Goal: Task Accomplishment & Management: Use online tool/utility

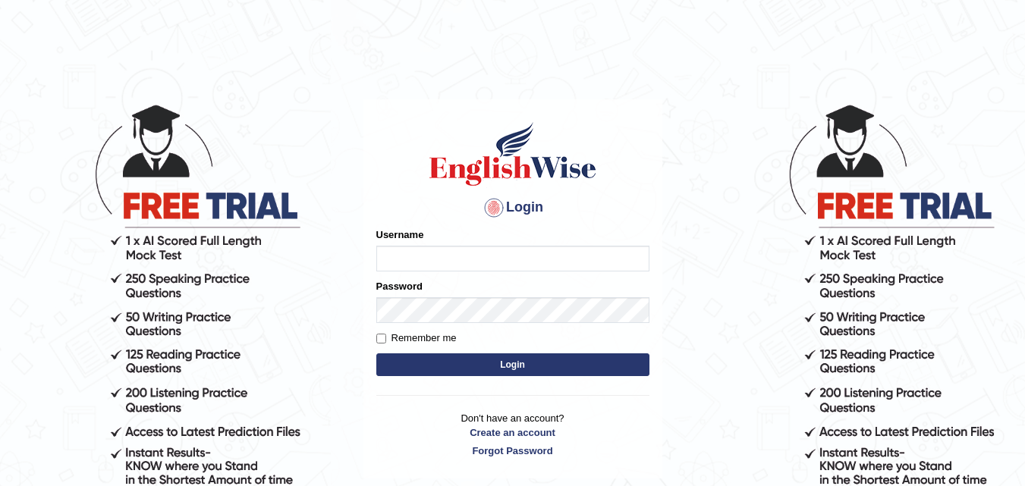
type input "razaislam"
click at [527, 360] on button "Login" at bounding box center [512, 365] width 273 height 23
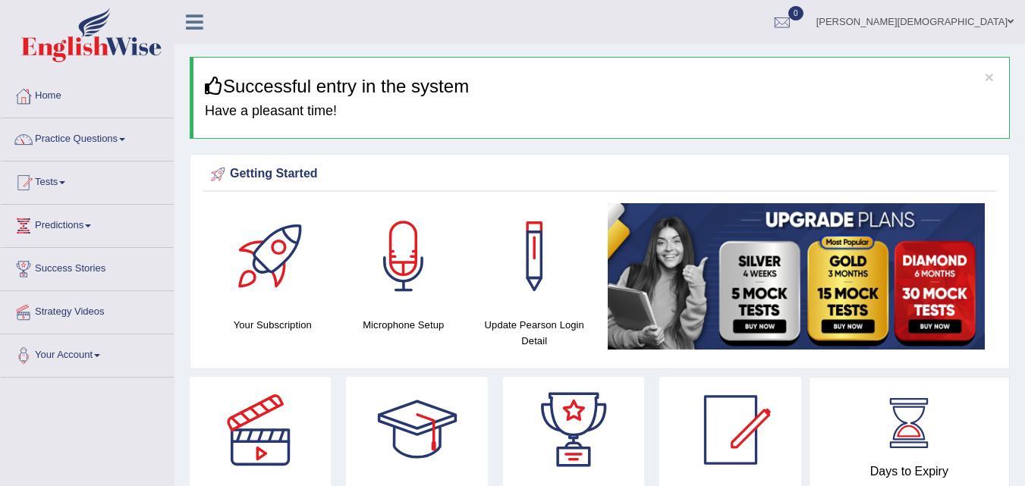
click at [520, 367] on div "Getting Started Your Subscription Microphone Setup Update Pearson Login Detail ×" at bounding box center [600, 261] width 820 height 215
click at [86, 351] on link "Your Account" at bounding box center [87, 354] width 173 height 38
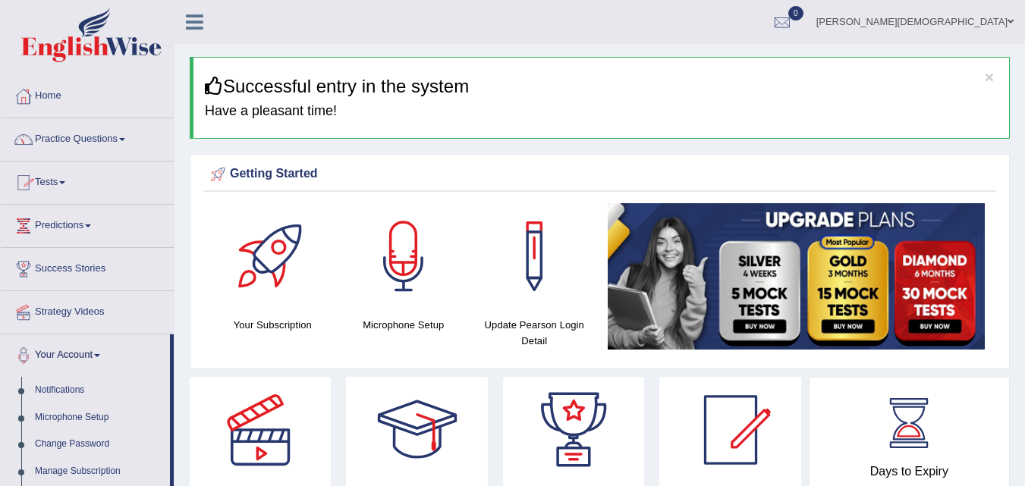
click at [70, 168] on link "Tests" at bounding box center [87, 181] width 173 height 38
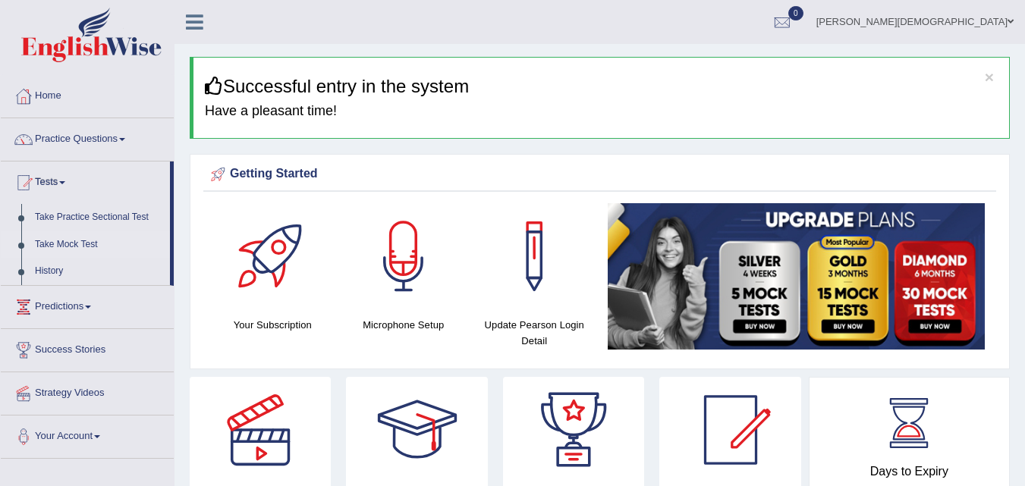
click at [72, 244] on link "Take Mock Test" at bounding box center [99, 244] width 142 height 27
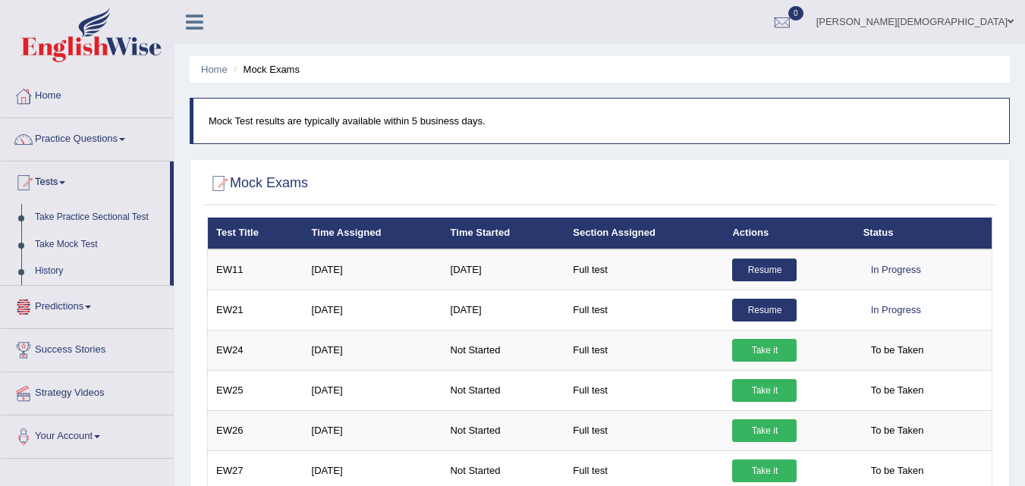
click at [60, 262] on link "History" at bounding box center [99, 271] width 142 height 27
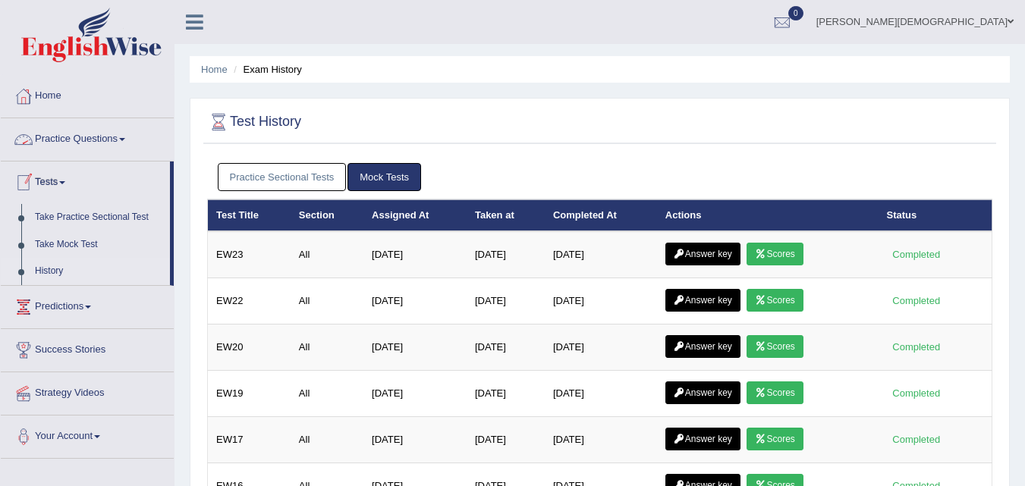
click at [293, 170] on link "Practice Sectional Tests" at bounding box center [282, 177] width 129 height 28
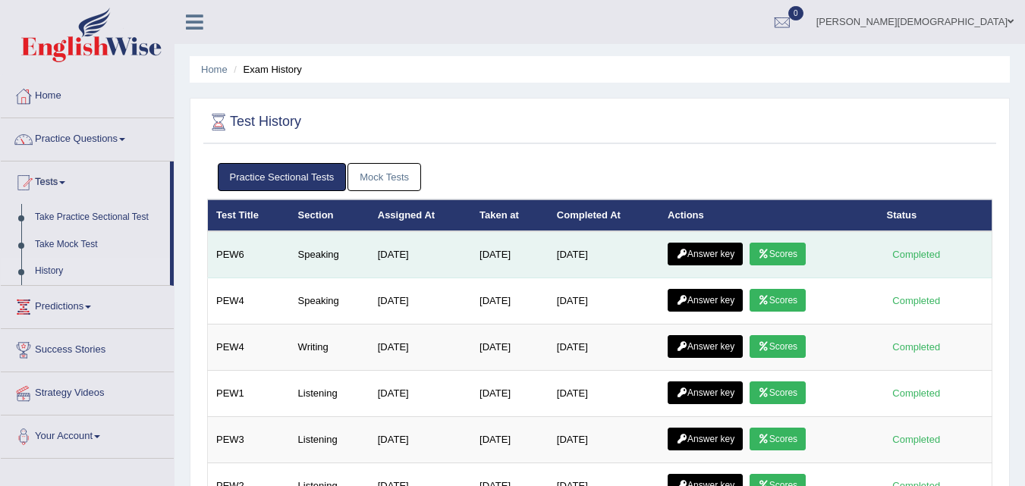
click at [696, 243] on link "Answer key" at bounding box center [705, 254] width 75 height 23
click at [693, 249] on link "Answer key" at bounding box center [705, 254] width 75 height 23
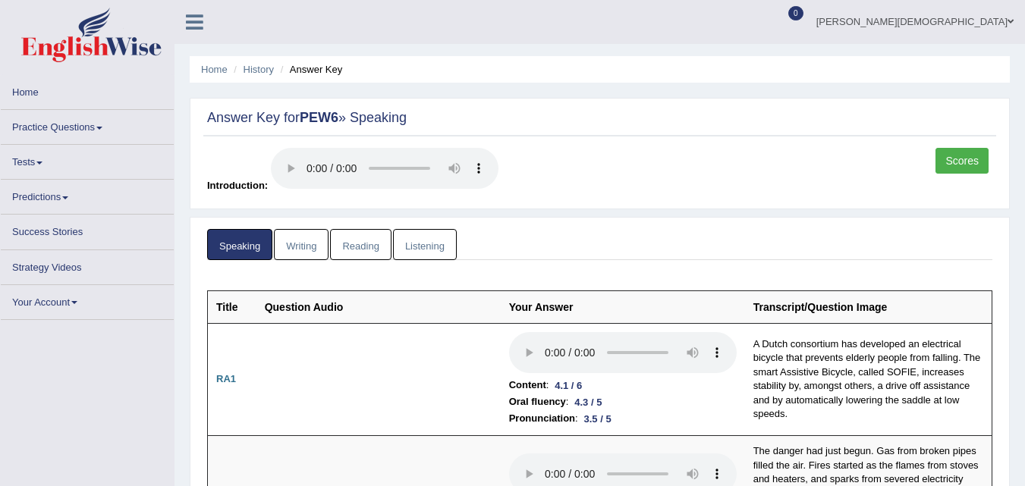
scroll to position [24, 0]
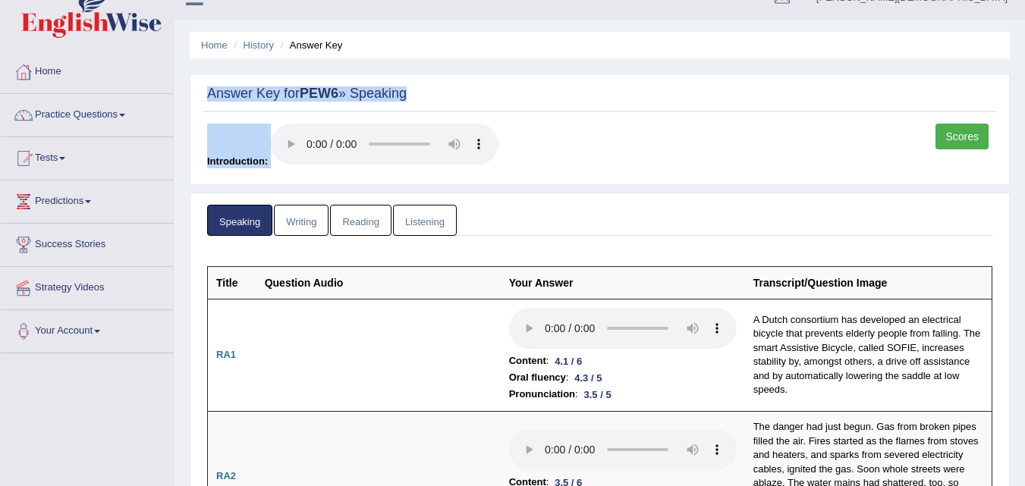
drag, startPoint x: 1023, startPoint y: 77, endPoint x: 1032, endPoint y: 42, distance: 36.8
click at [1024, 42] on html "Toggle navigation Home Practice Questions Speaking Practice Read Aloud Repeat S…" at bounding box center [512, 219] width 1025 height 486
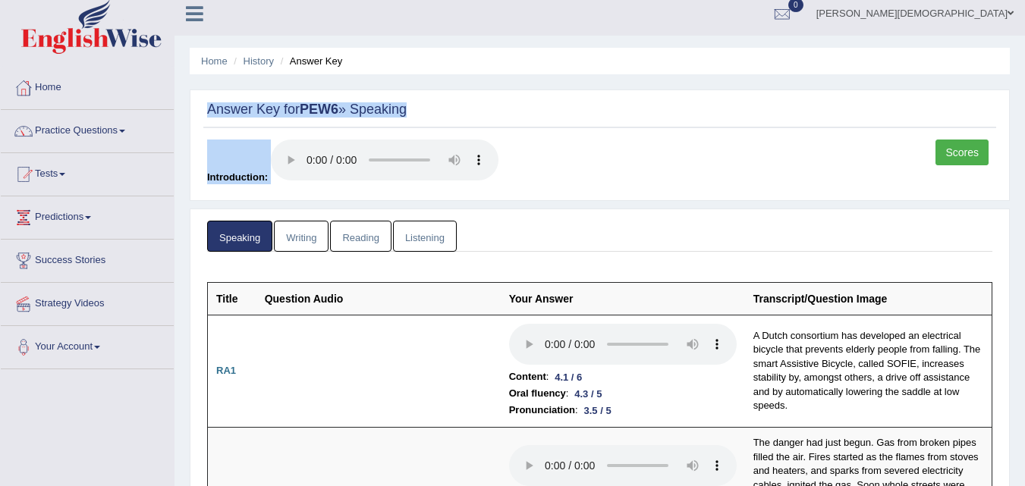
scroll to position [0, 0]
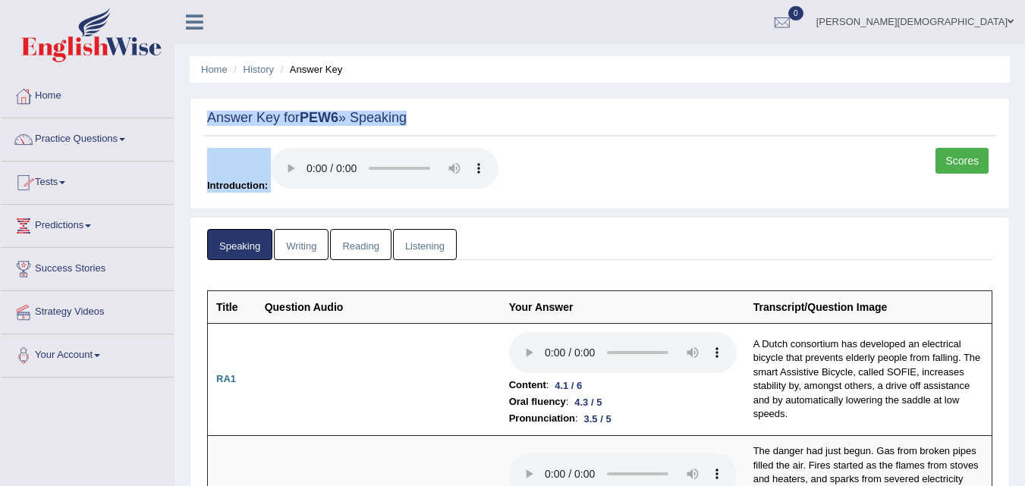
click at [121, 127] on link "Practice Questions" at bounding box center [87, 137] width 173 height 38
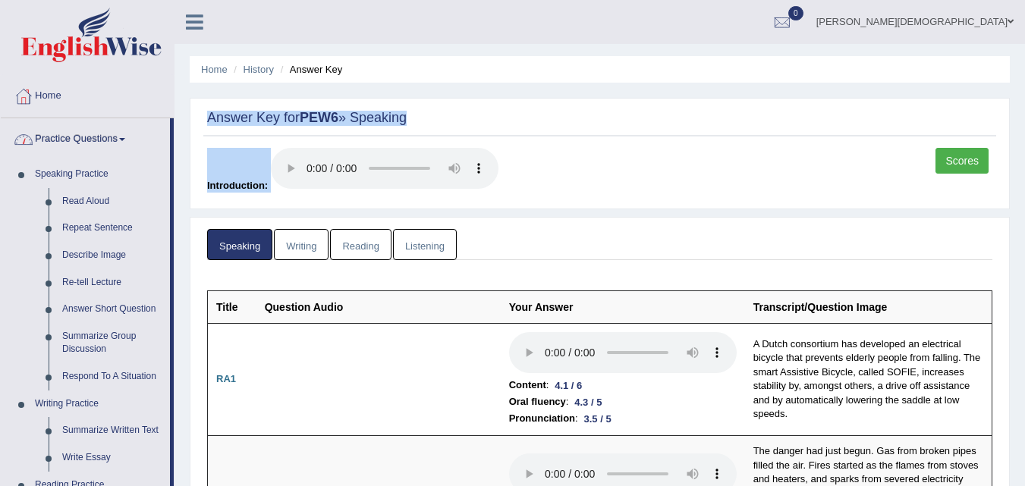
click at [136, 92] on link "Home" at bounding box center [87, 94] width 173 height 38
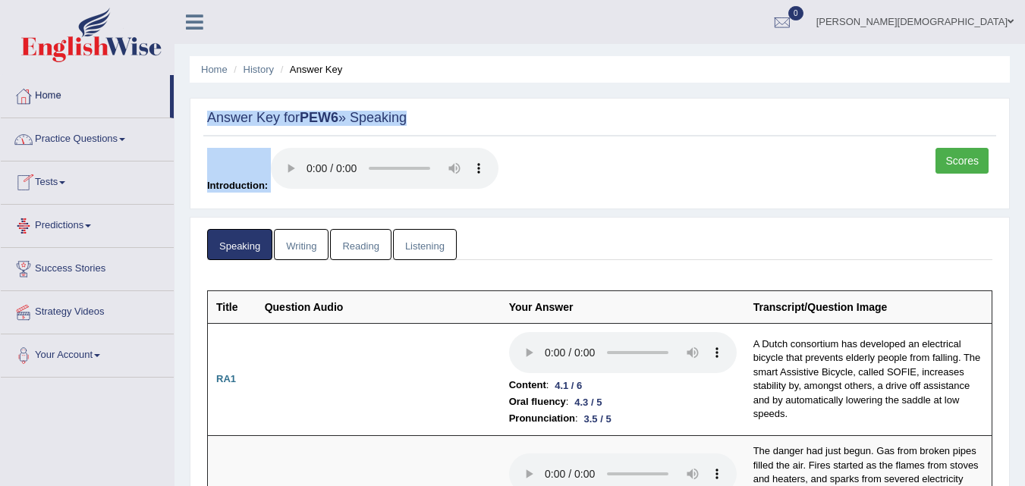
click at [70, 174] on link "Tests" at bounding box center [87, 181] width 173 height 38
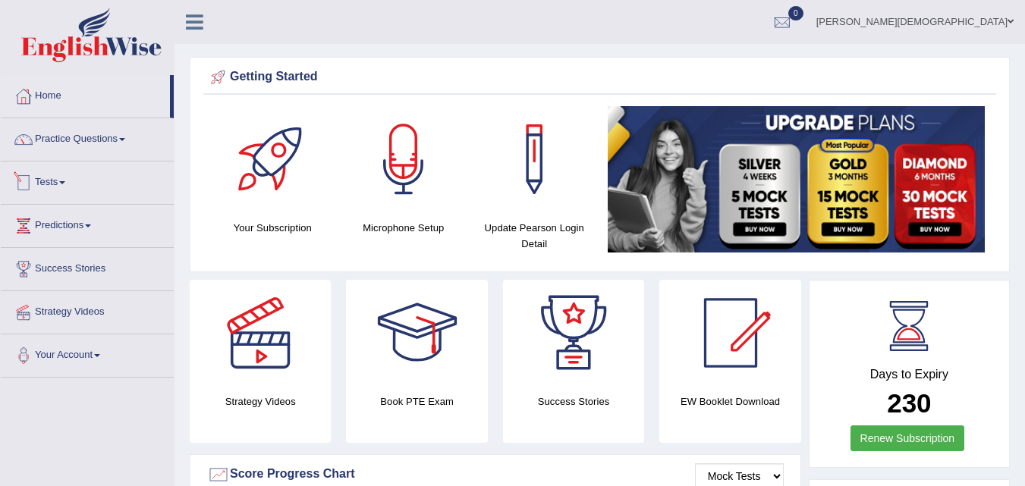
click at [76, 181] on link "Tests" at bounding box center [87, 181] width 173 height 38
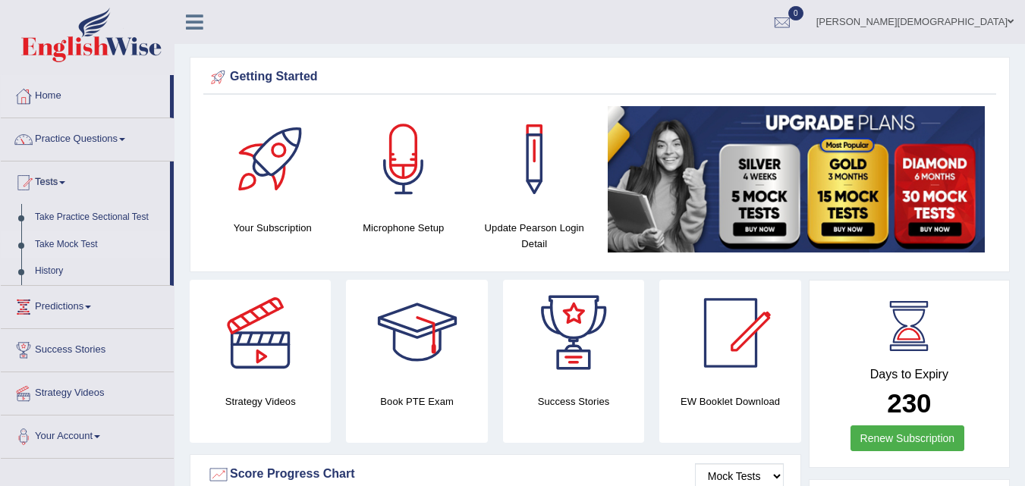
click at [83, 234] on link "Take Mock Test" at bounding box center [99, 244] width 142 height 27
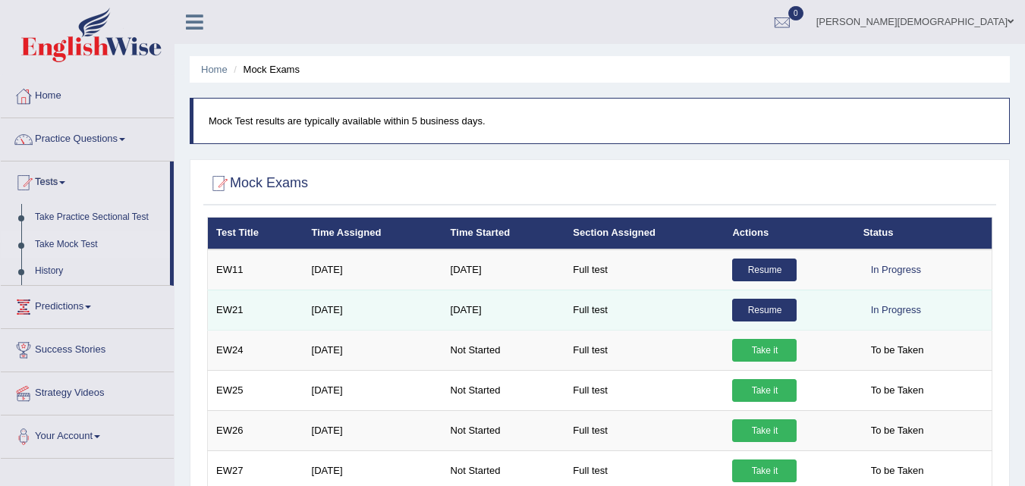
click at [756, 302] on link "Resume" at bounding box center [764, 310] width 64 height 23
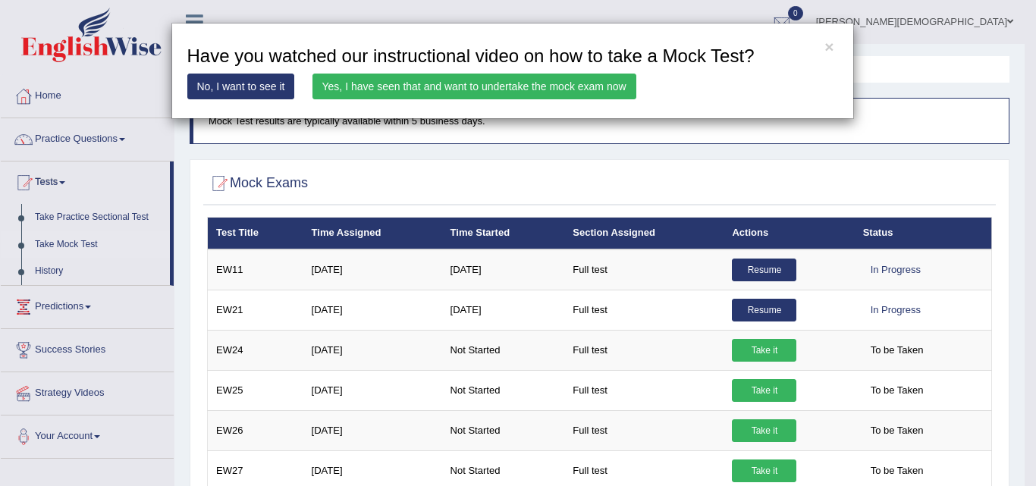
click at [918, 142] on div "× Have you watched our instructional video on how to take a Mock Test? No, I wa…" at bounding box center [518, 243] width 1036 height 486
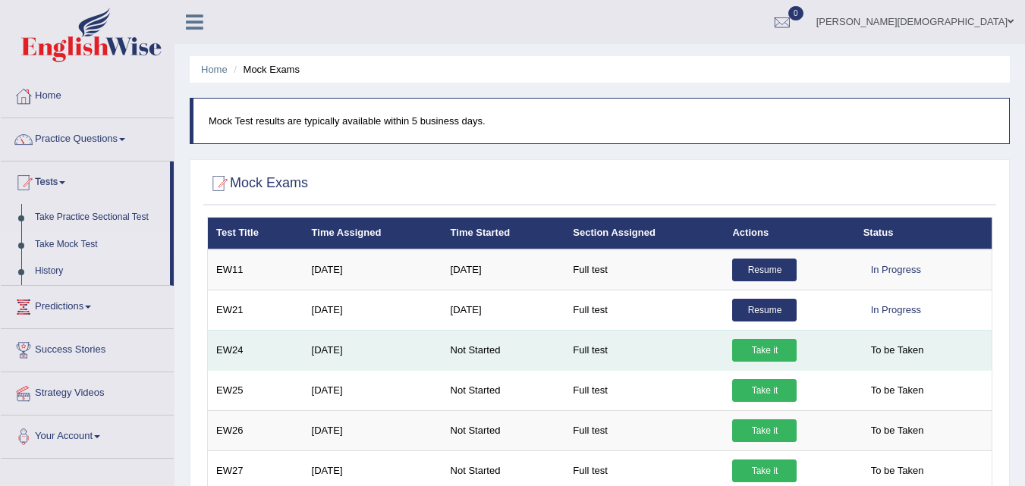
click at [766, 339] on link "Take it" at bounding box center [764, 350] width 64 height 23
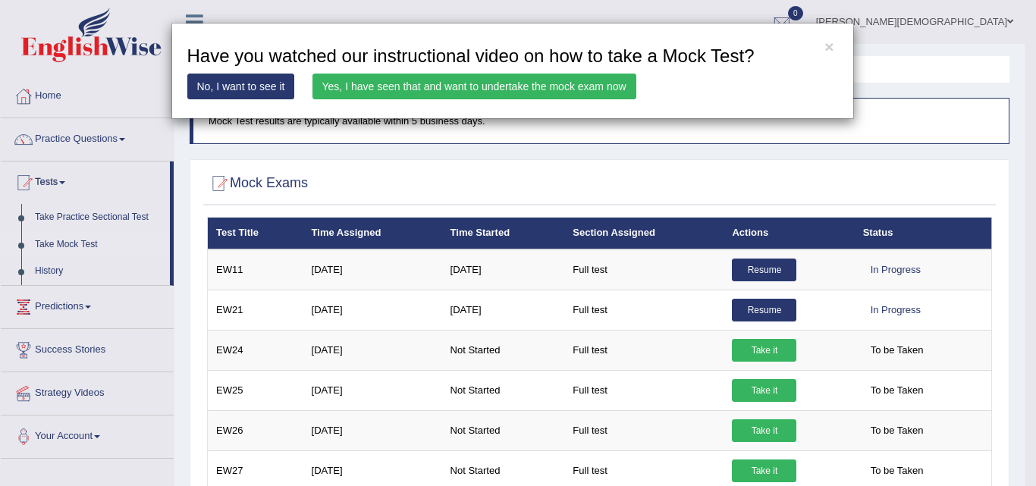
click at [442, 80] on link "Yes, I have seen that and want to undertake the mock exam now" at bounding box center [475, 87] width 324 height 26
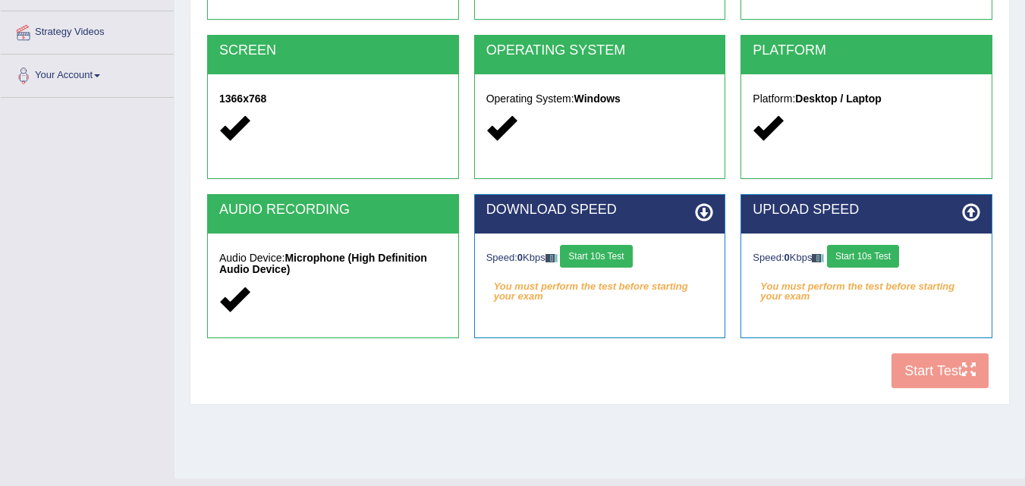
scroll to position [291, 0]
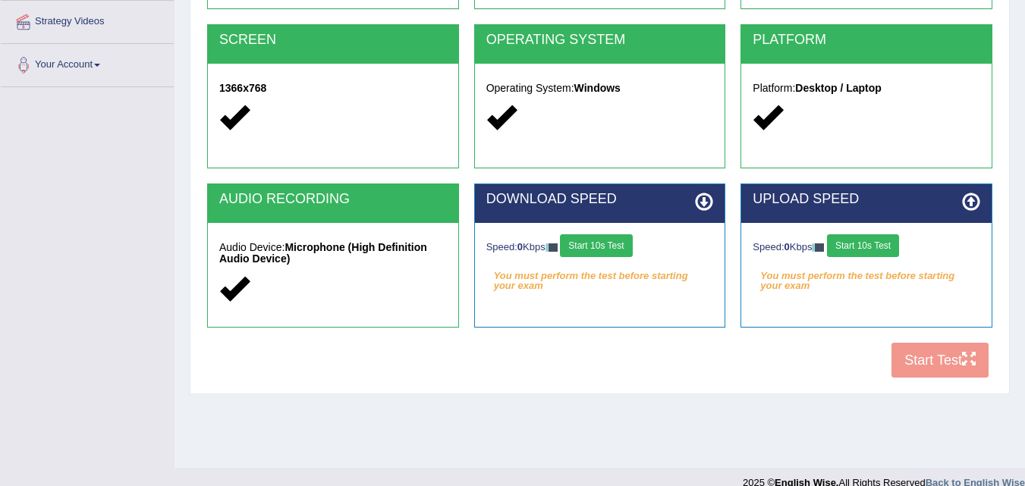
click at [624, 242] on button "Start 10s Test" at bounding box center [596, 245] width 72 height 23
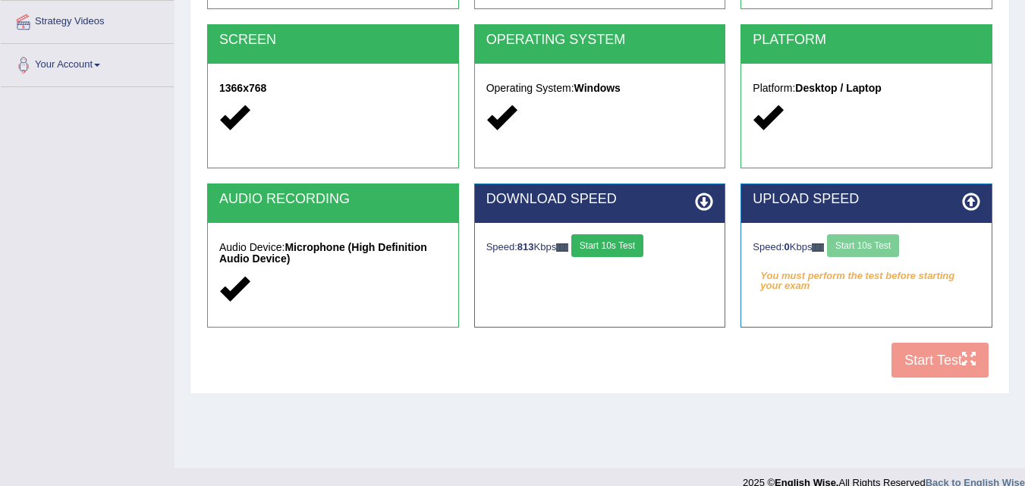
click at [630, 245] on button "Start 10s Test" at bounding box center [607, 245] width 72 height 23
click at [879, 231] on div "Speed: 0 Kbps Start 10s Test You must perform the test before starting your exam" at bounding box center [866, 261] width 250 height 76
click at [879, 241] on button "Start 10s Test" at bounding box center [863, 245] width 72 height 23
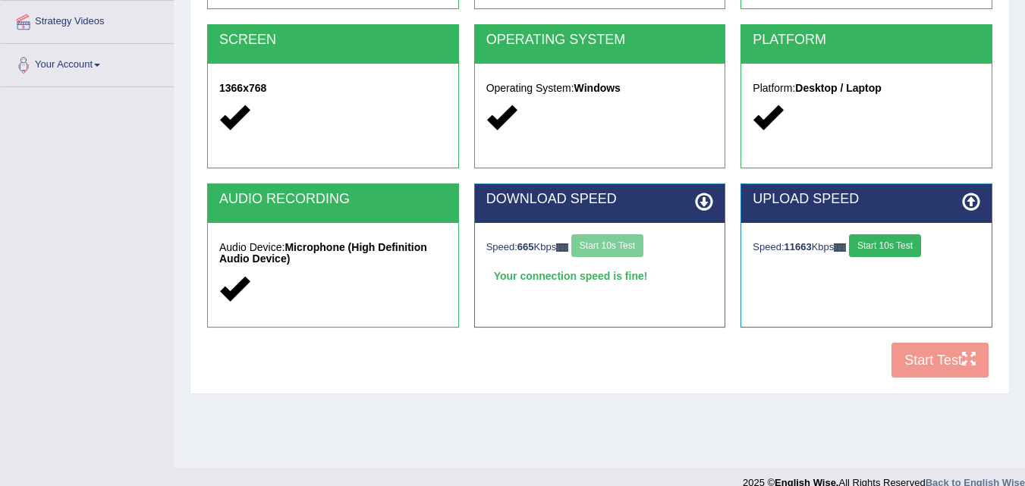
click at [879, 241] on button "Start 10s Test" at bounding box center [885, 245] width 72 height 23
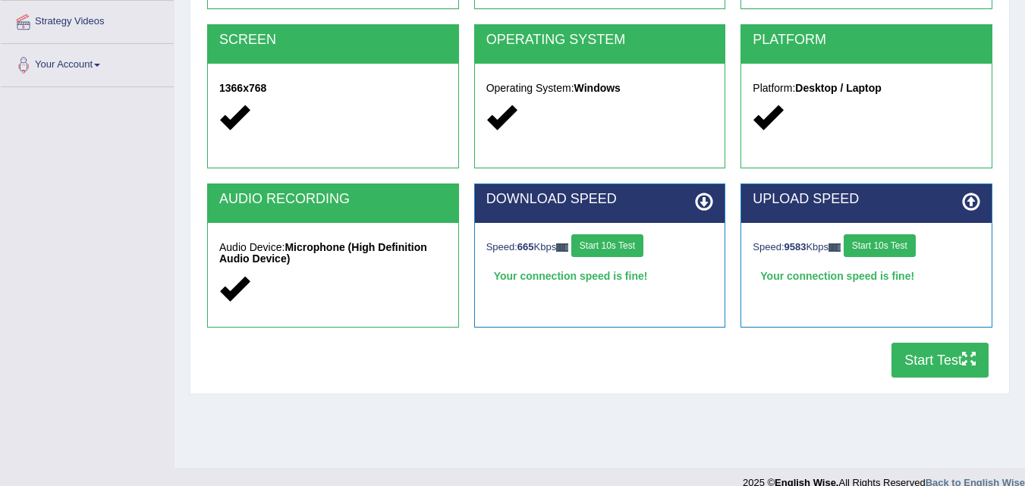
click at [964, 359] on icon "button" at bounding box center [969, 359] width 14 height 14
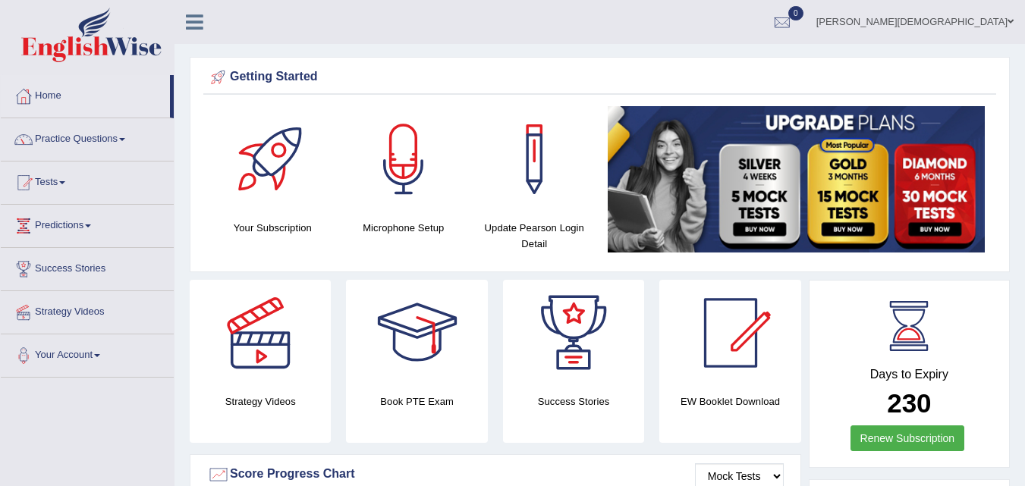
click at [73, 171] on link "Tests" at bounding box center [87, 181] width 173 height 38
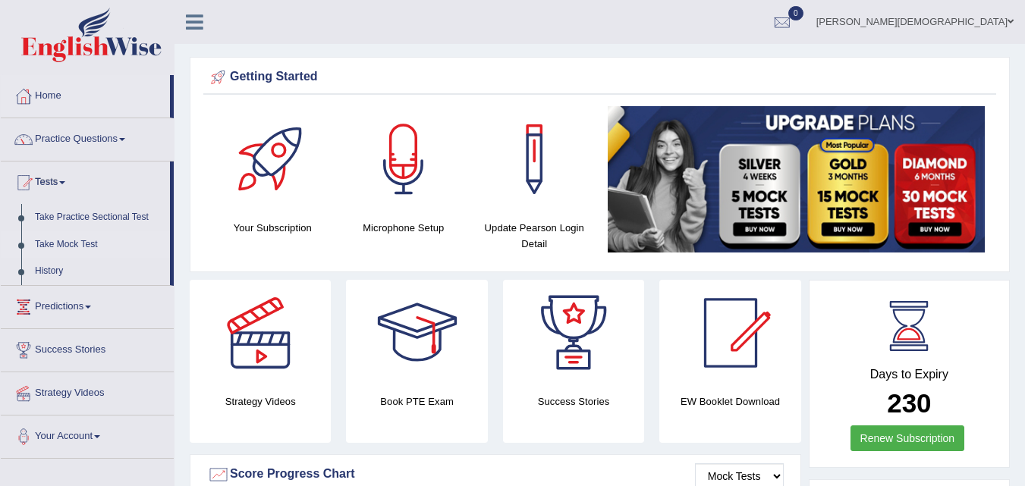
click at [62, 234] on link "Take Mock Test" at bounding box center [99, 244] width 142 height 27
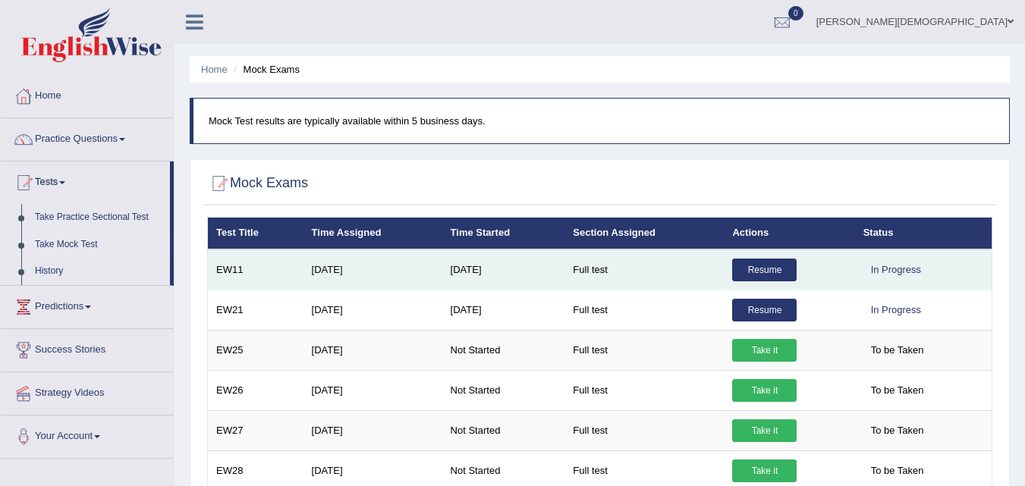
click at [756, 269] on link "Resume" at bounding box center [764, 270] width 64 height 23
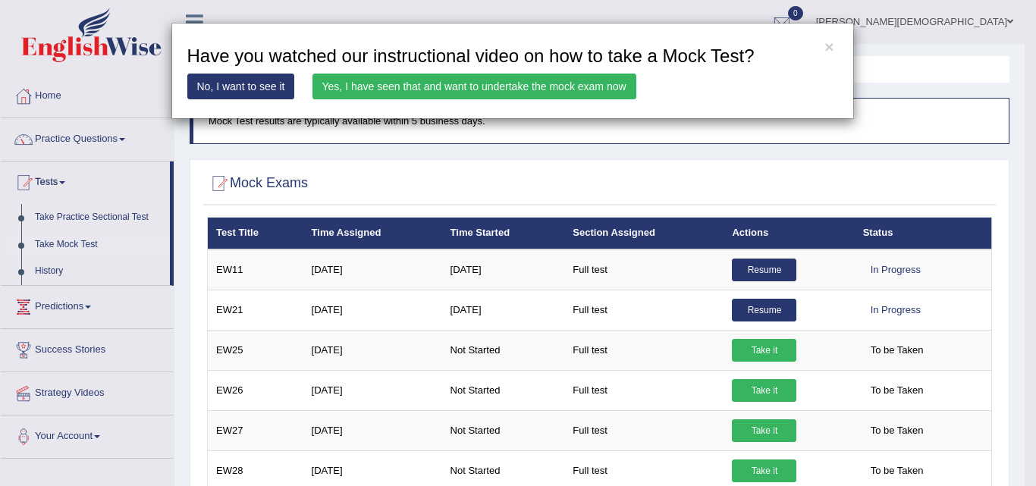
click at [517, 76] on link "Yes, I have seen that and want to undertake the mock exam now" at bounding box center [475, 87] width 324 height 26
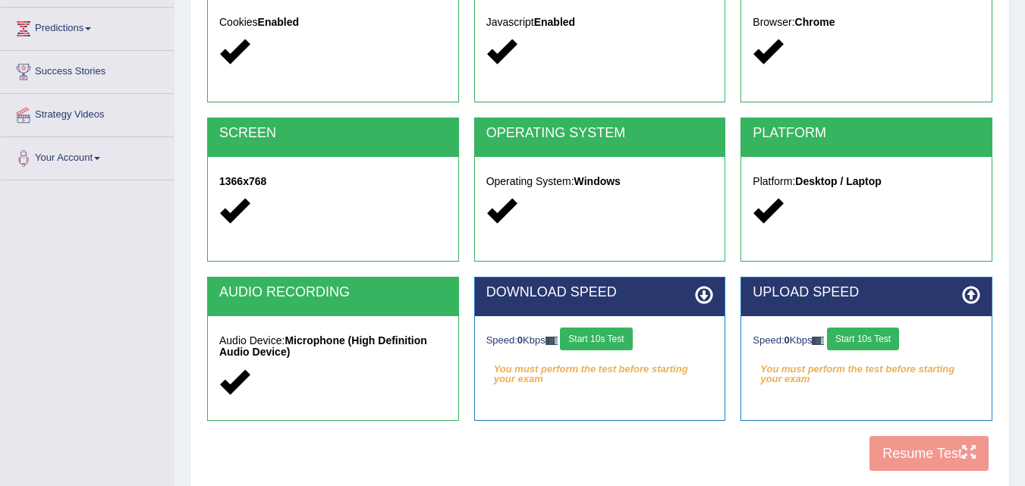
scroll to position [205, 0]
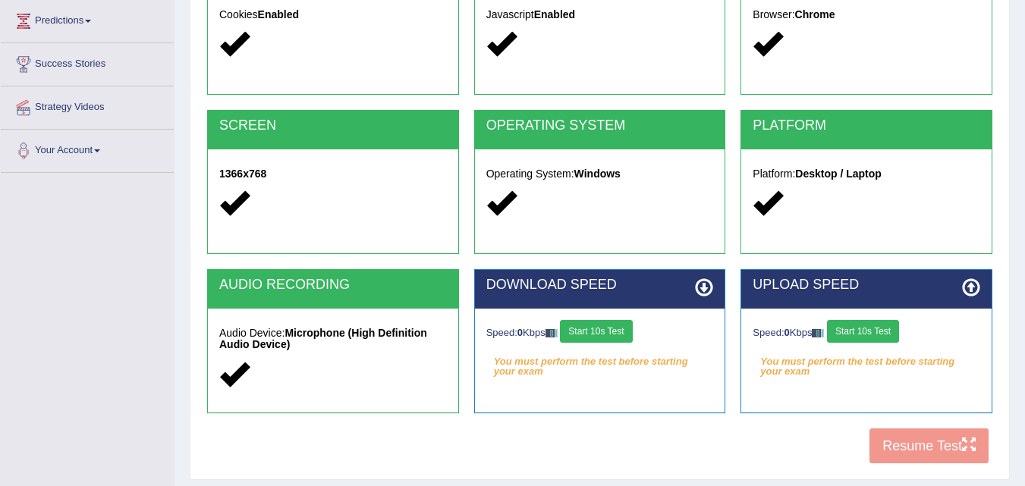
click at [602, 325] on button "Start 10s Test" at bounding box center [596, 331] width 72 height 23
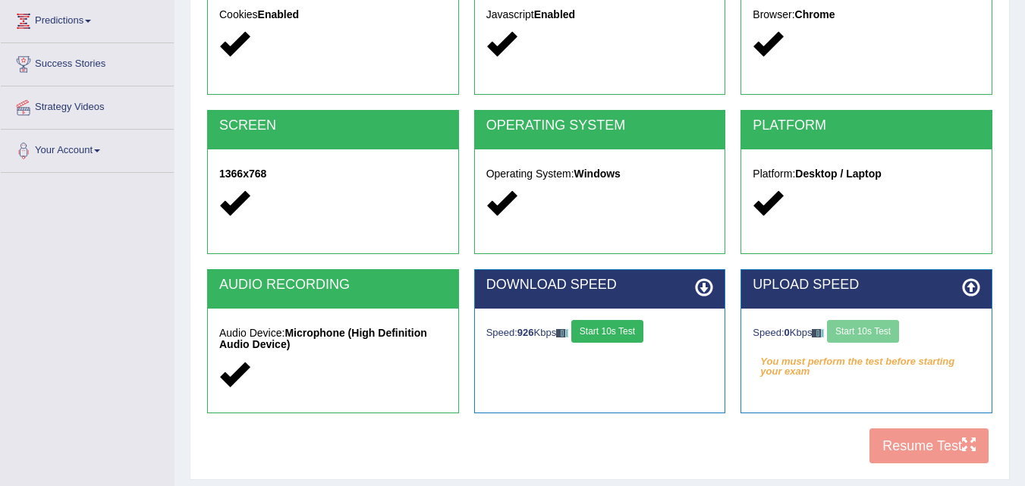
click at [590, 328] on button "Start 10s Test" at bounding box center [607, 331] width 72 height 23
click at [876, 320] on button "Start 10s Test" at bounding box center [863, 331] width 72 height 23
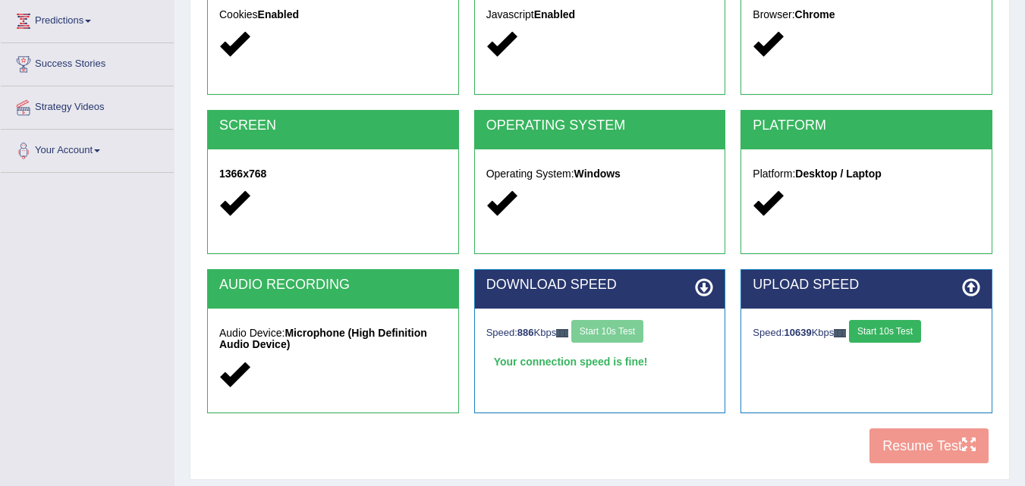
click at [879, 332] on button "Start 10s Test" at bounding box center [885, 331] width 72 height 23
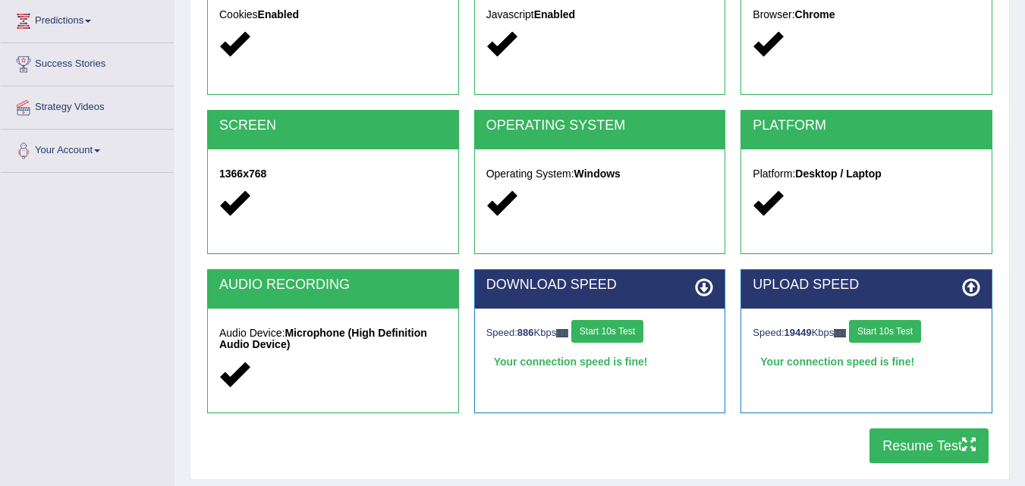
click at [952, 445] on button "Resume Test" at bounding box center [928, 446] width 119 height 35
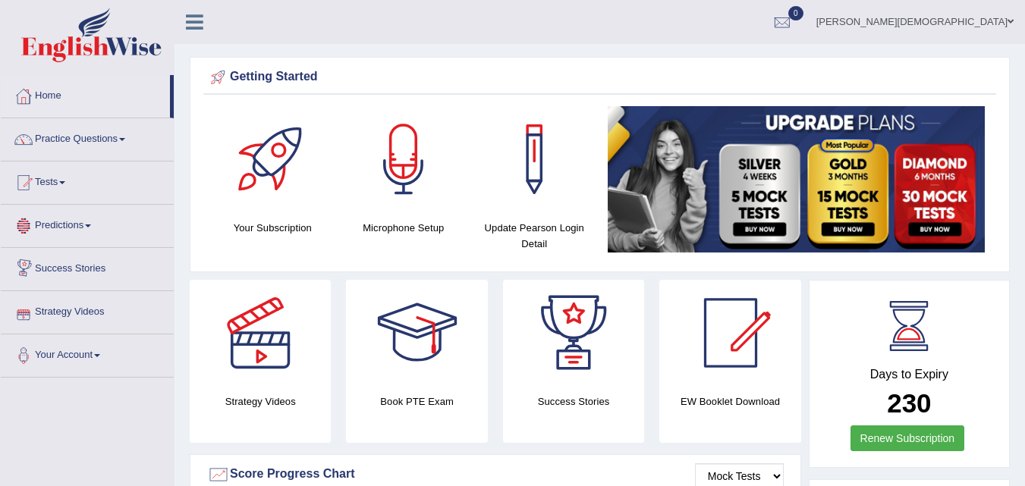
click at [45, 303] on link "Strategy Videos" at bounding box center [87, 310] width 173 height 38
